Goal: Task Accomplishment & Management: Use online tool/utility

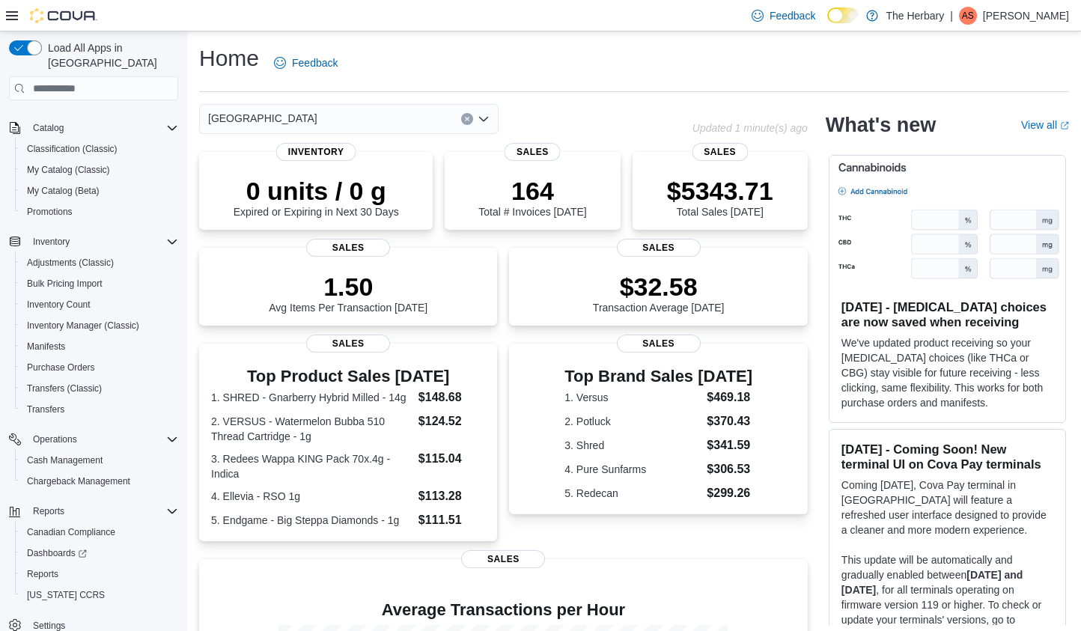
scroll to position [127, 0]
click at [45, 567] on span "Reports" at bounding box center [42, 573] width 31 height 12
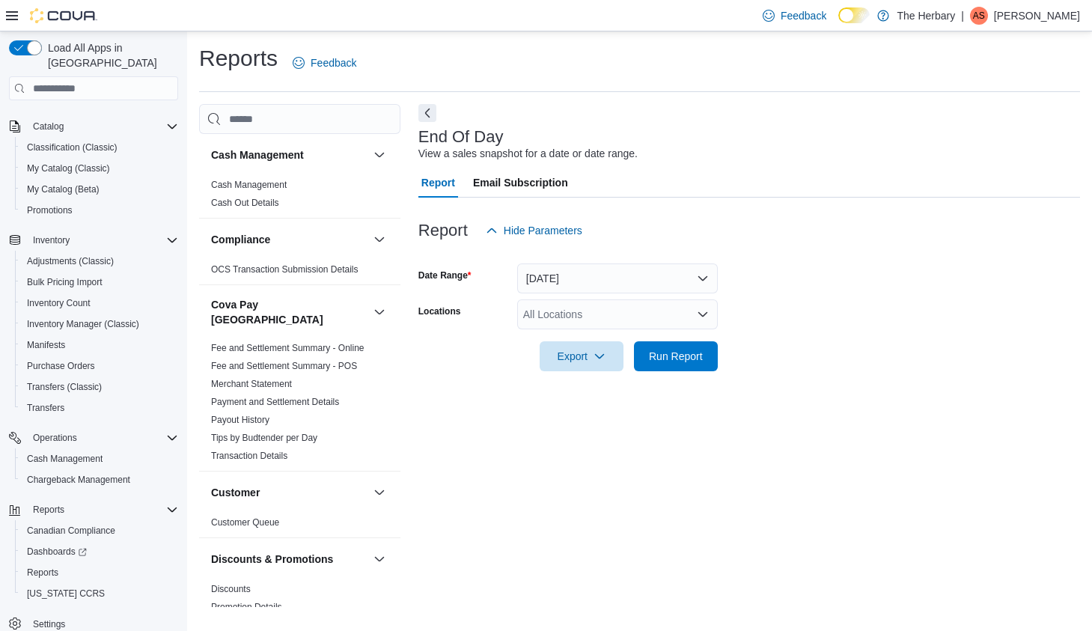
click at [589, 314] on div "All Locations" at bounding box center [617, 314] width 201 height 30
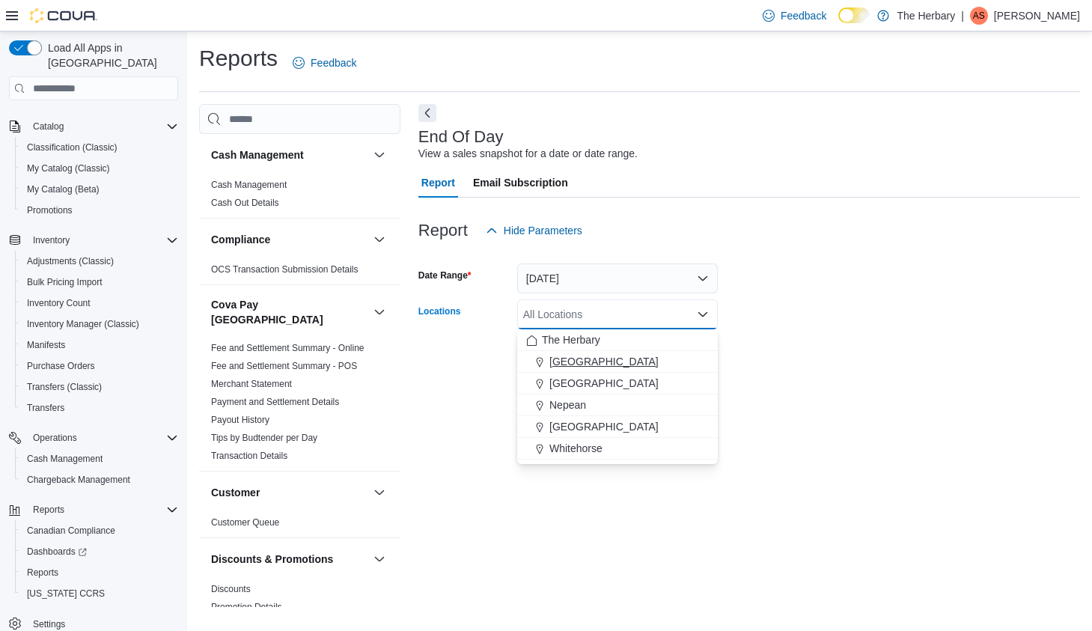
click at [590, 354] on span "[GEOGRAPHIC_DATA]" at bounding box center [604, 361] width 109 height 15
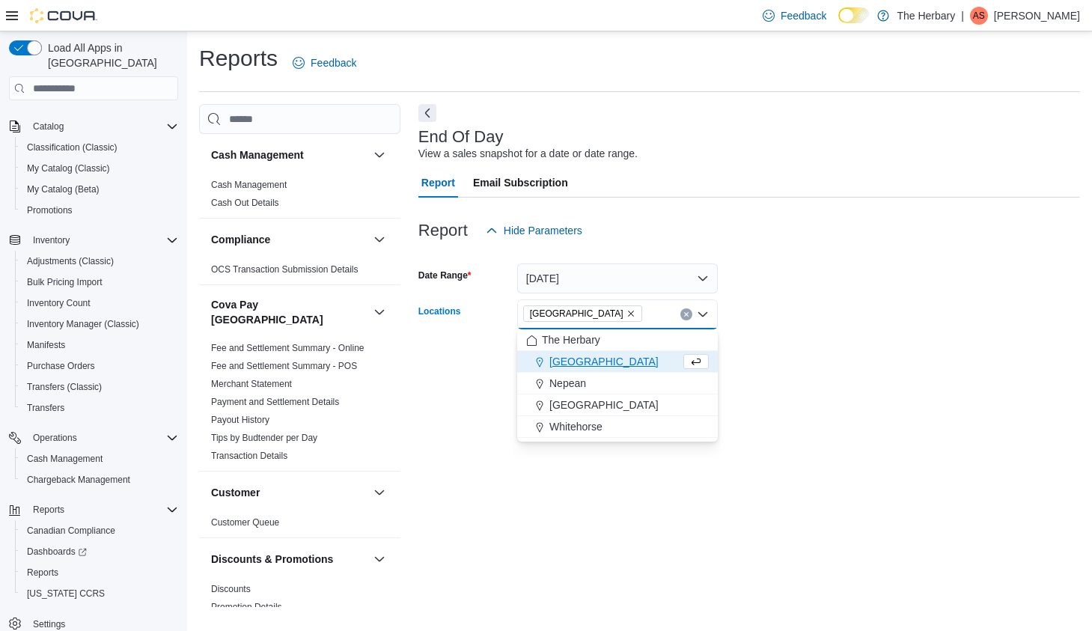
click at [785, 383] on div at bounding box center [750, 380] width 662 height 18
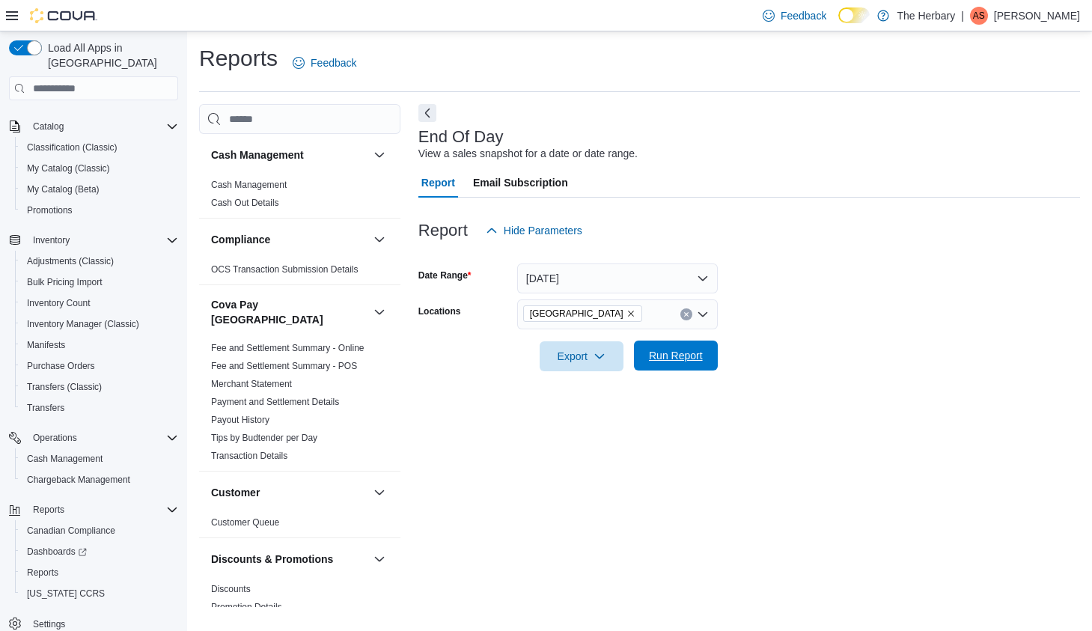
click at [681, 359] on span "Run Report" at bounding box center [676, 355] width 54 height 15
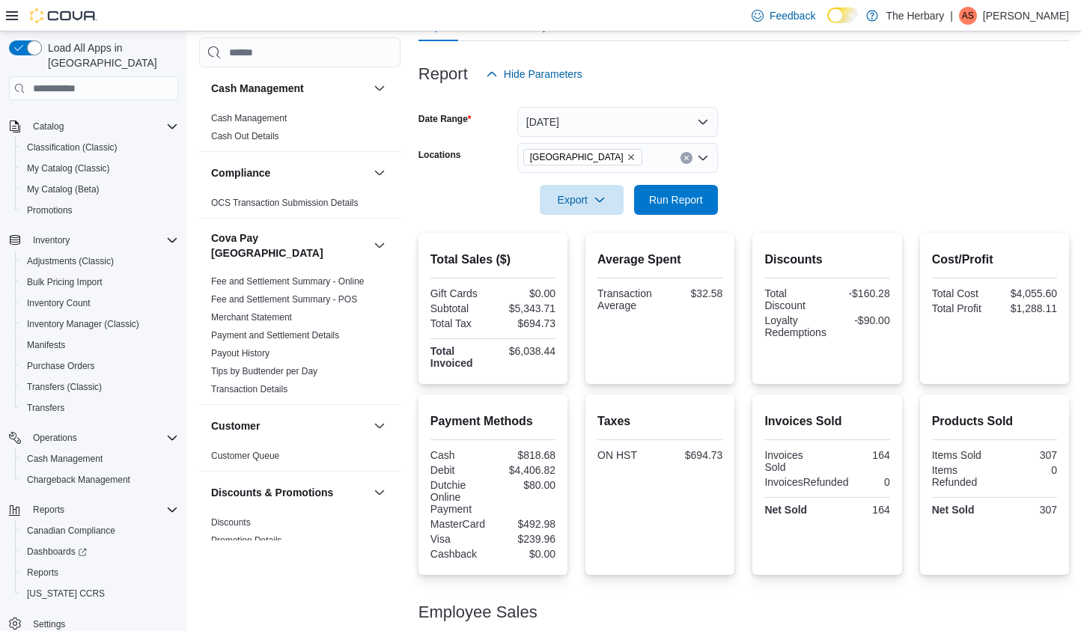
scroll to position [323, 0]
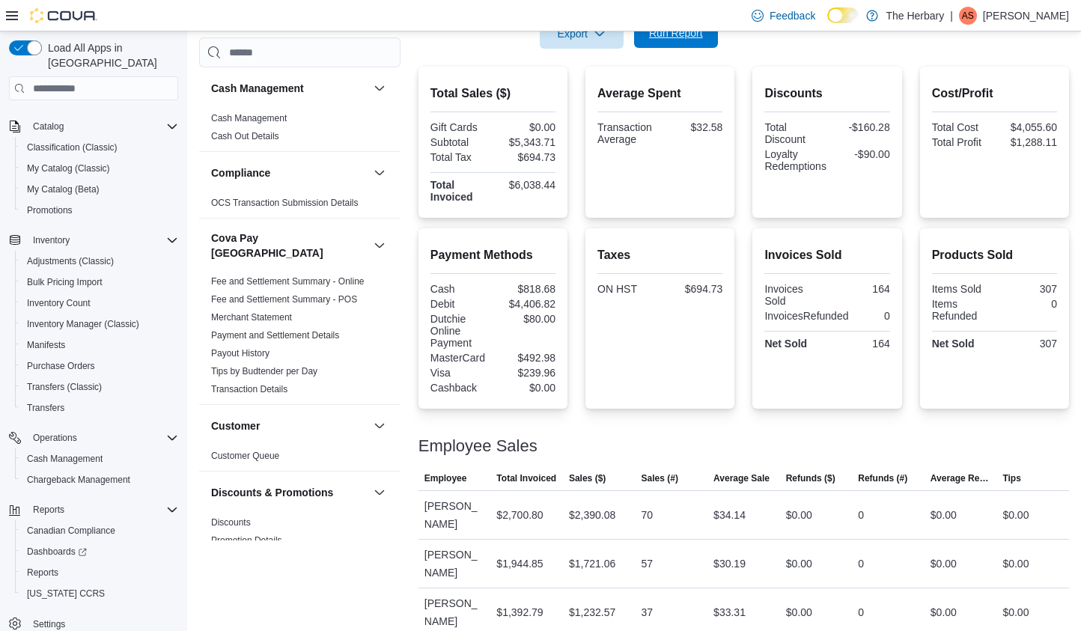
click at [697, 40] on span "Run Report" at bounding box center [676, 32] width 54 height 15
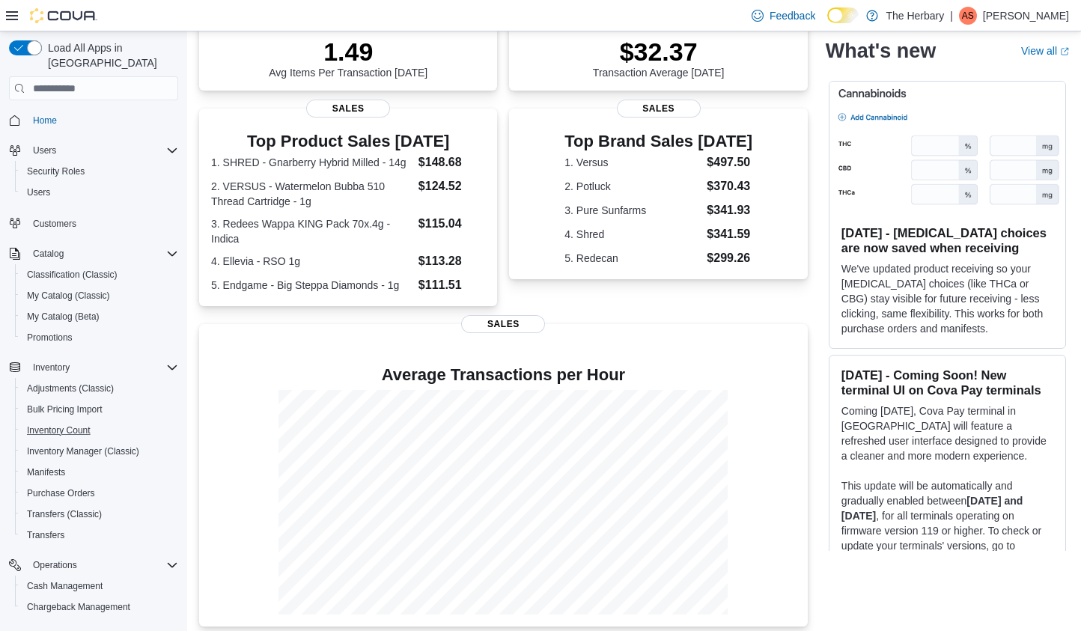
scroll to position [136, 0]
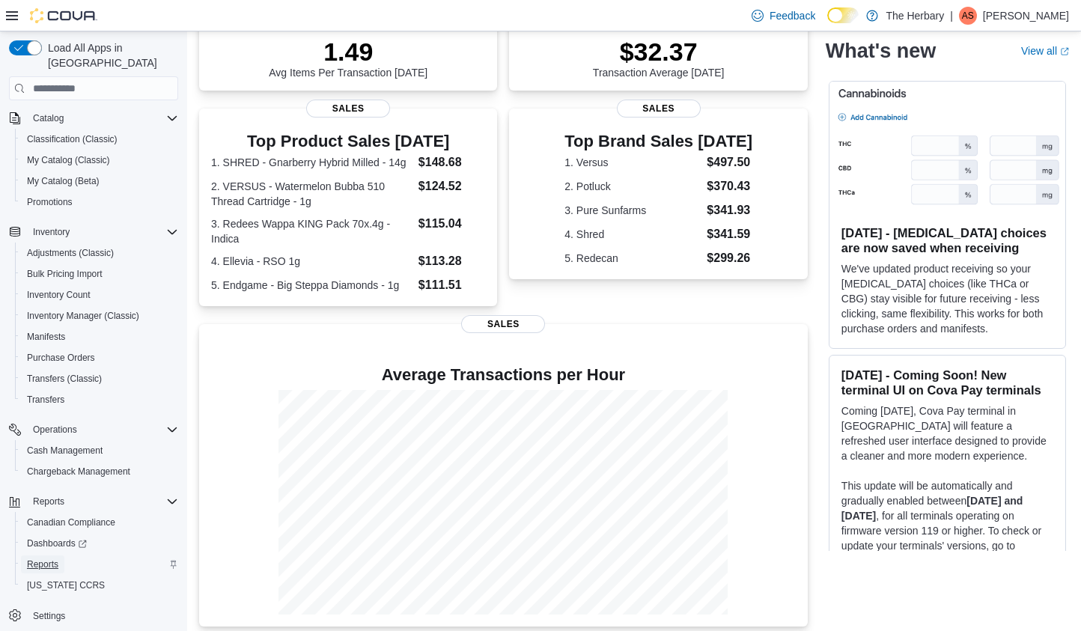
click at [44, 559] on span "Reports" at bounding box center [42, 565] width 31 height 12
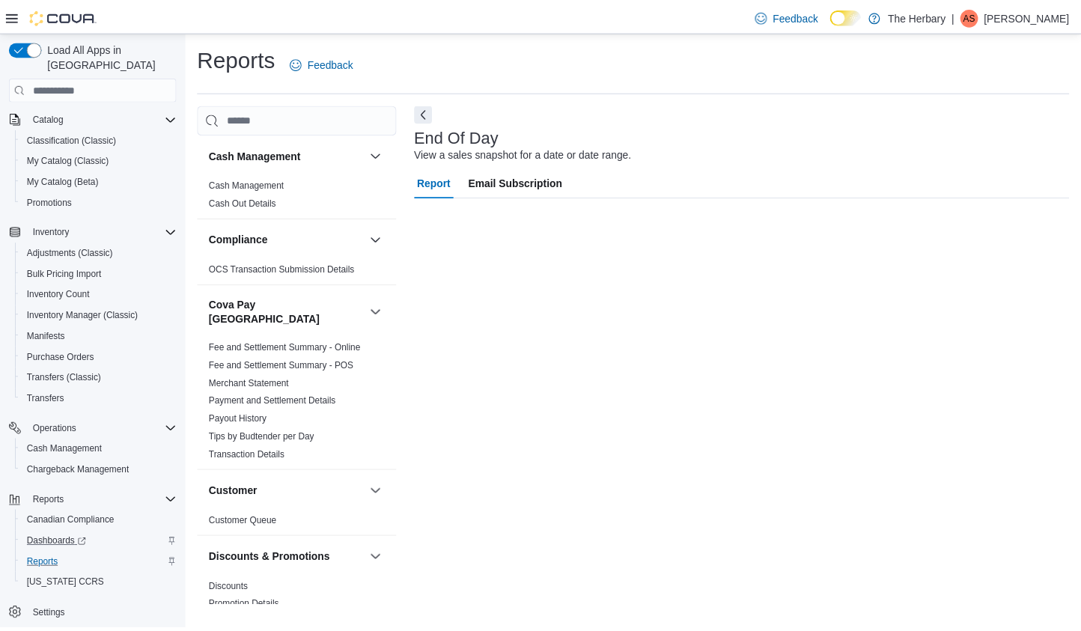
scroll to position [136, 0]
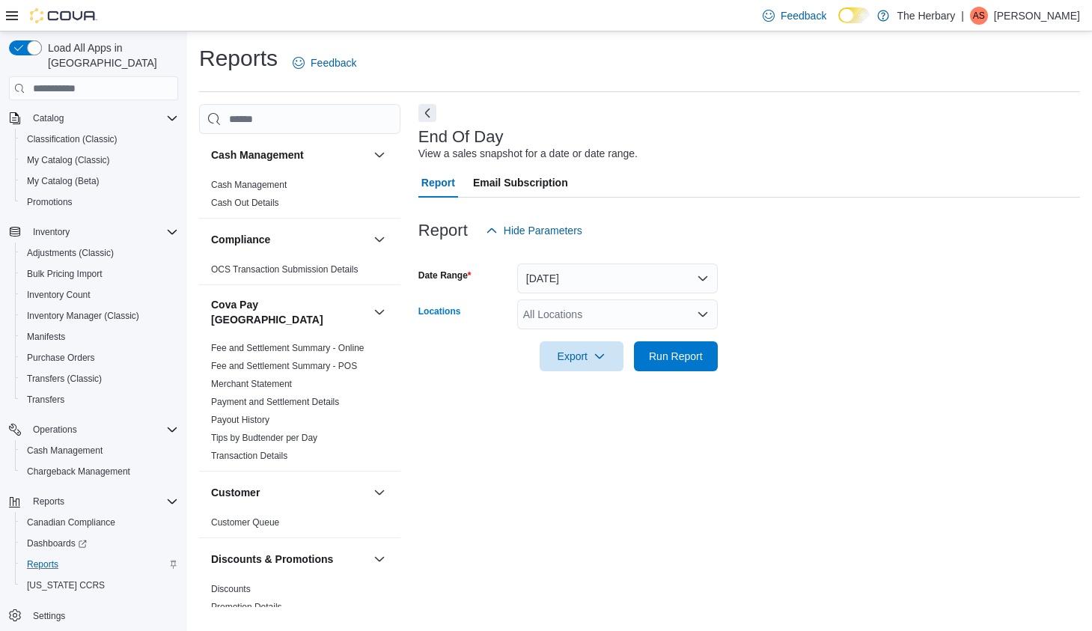
click at [556, 311] on div "All Locations" at bounding box center [617, 314] width 201 height 30
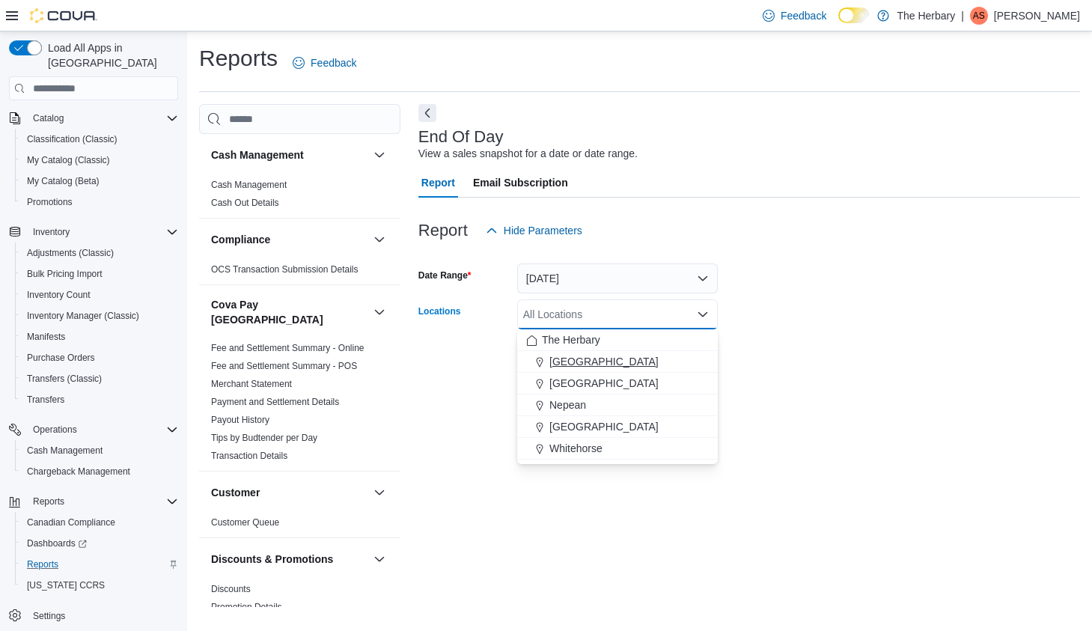
click at [570, 368] on span "[GEOGRAPHIC_DATA]" at bounding box center [604, 361] width 109 height 15
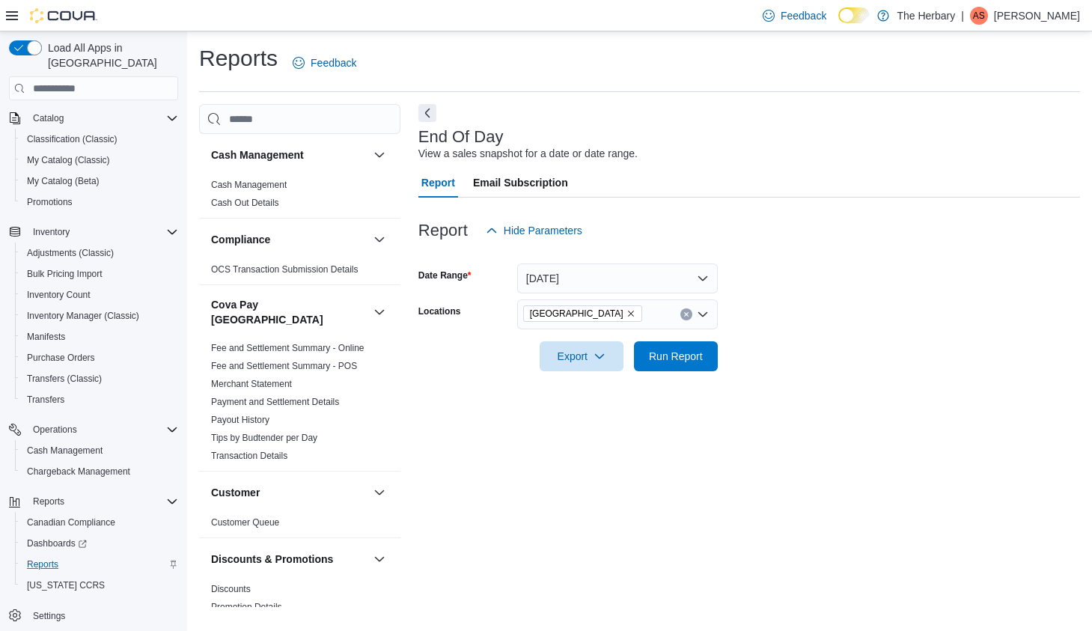
click at [786, 363] on form "Date Range [DATE] Locations Kingston Export Run Report" at bounding box center [750, 309] width 662 height 126
click at [698, 358] on span "Run Report" at bounding box center [676, 355] width 54 height 15
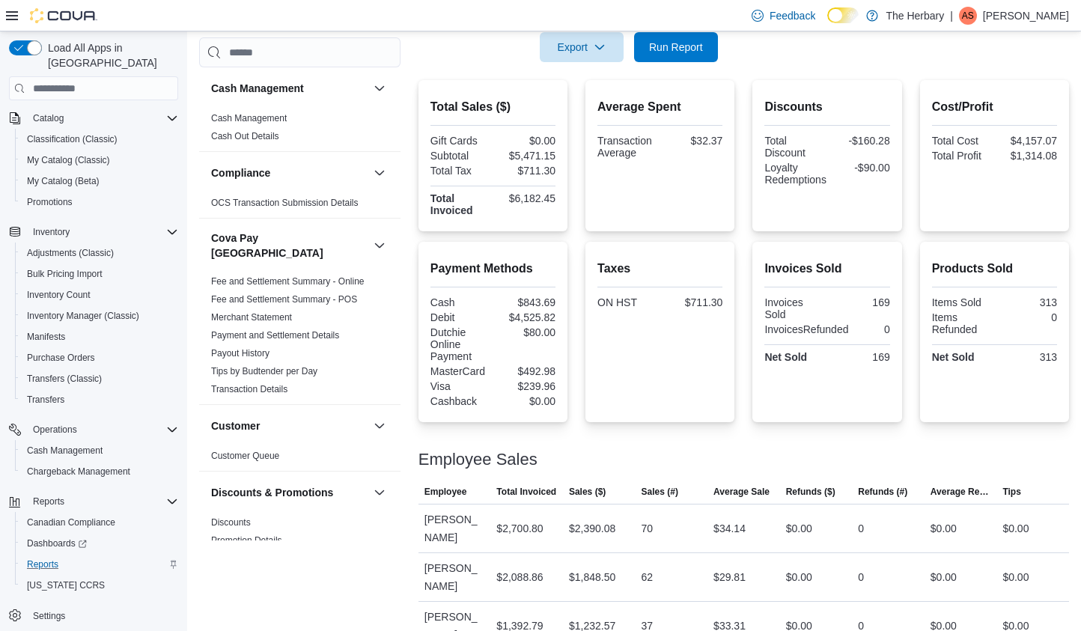
scroll to position [323, 0]
